Goal: Task Accomplishment & Management: Manage account settings

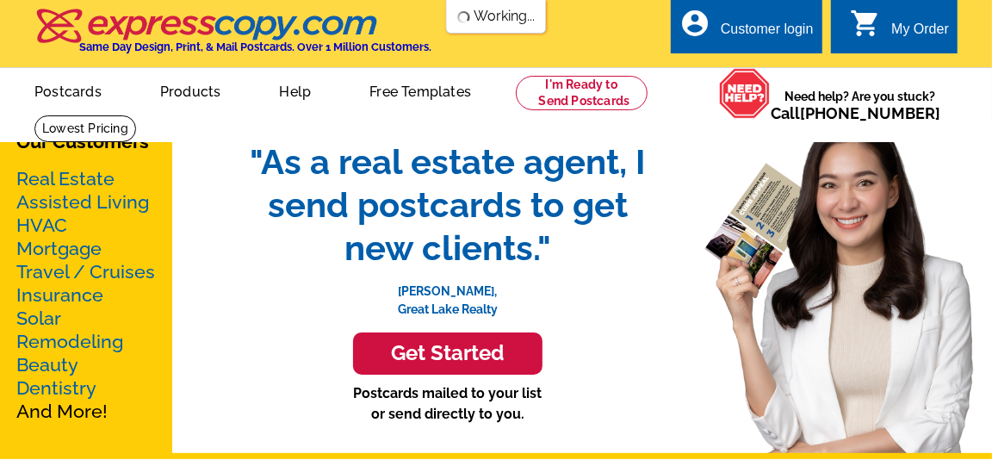
click at [772, 29] on div "Customer login" at bounding box center [767, 34] width 93 height 24
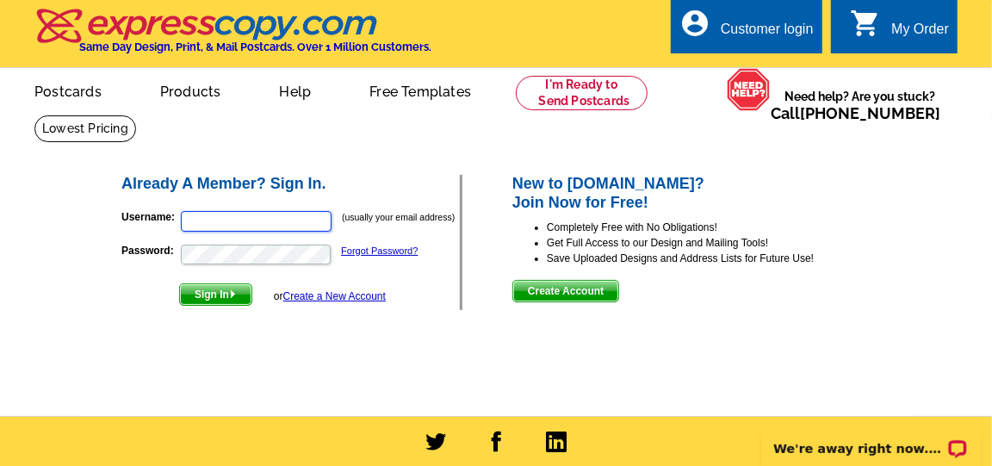
type input "[EMAIL_ADDRESS][DOMAIN_NAME]"
click at [217, 294] on span "Sign In" at bounding box center [215, 294] width 71 height 21
